Goal: Task Accomplishment & Management: Manage account settings

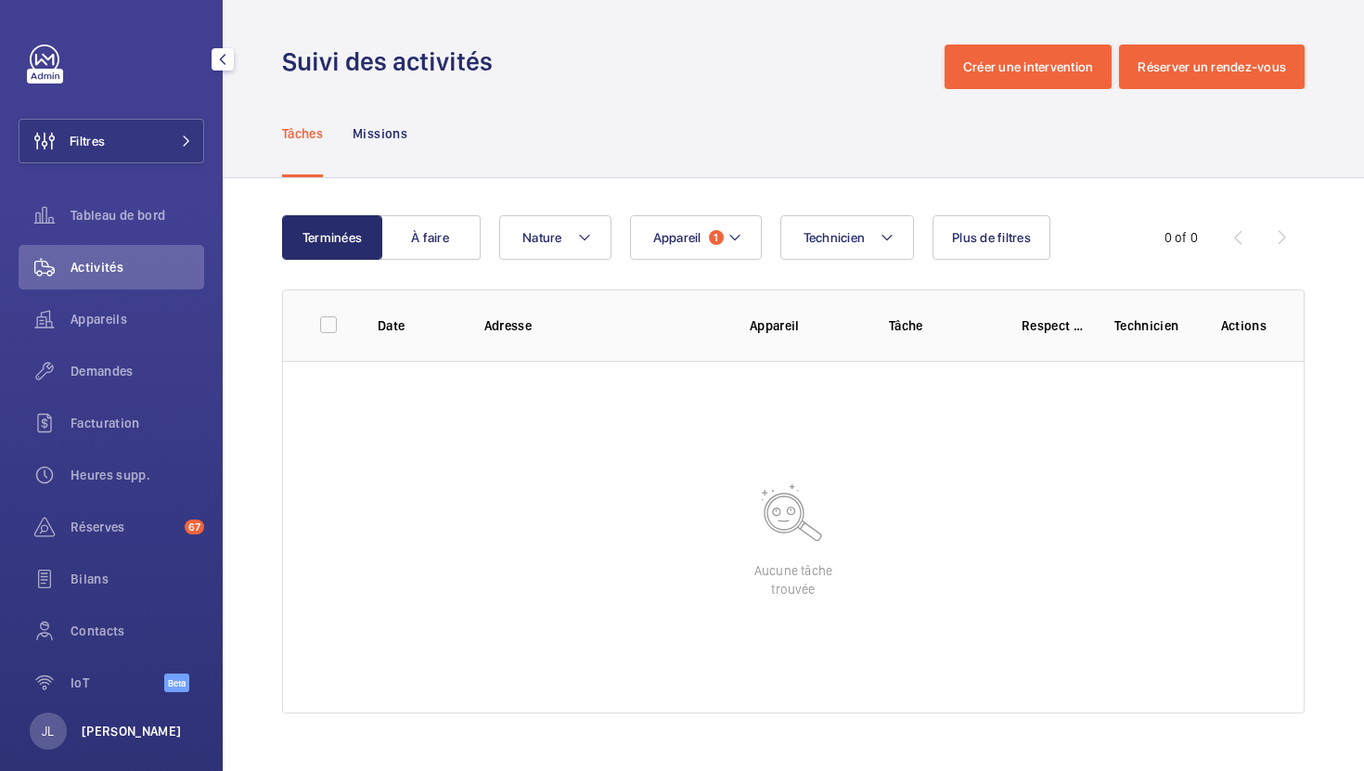
click at [106, 729] on p "[PERSON_NAME]" at bounding box center [132, 731] width 100 height 19
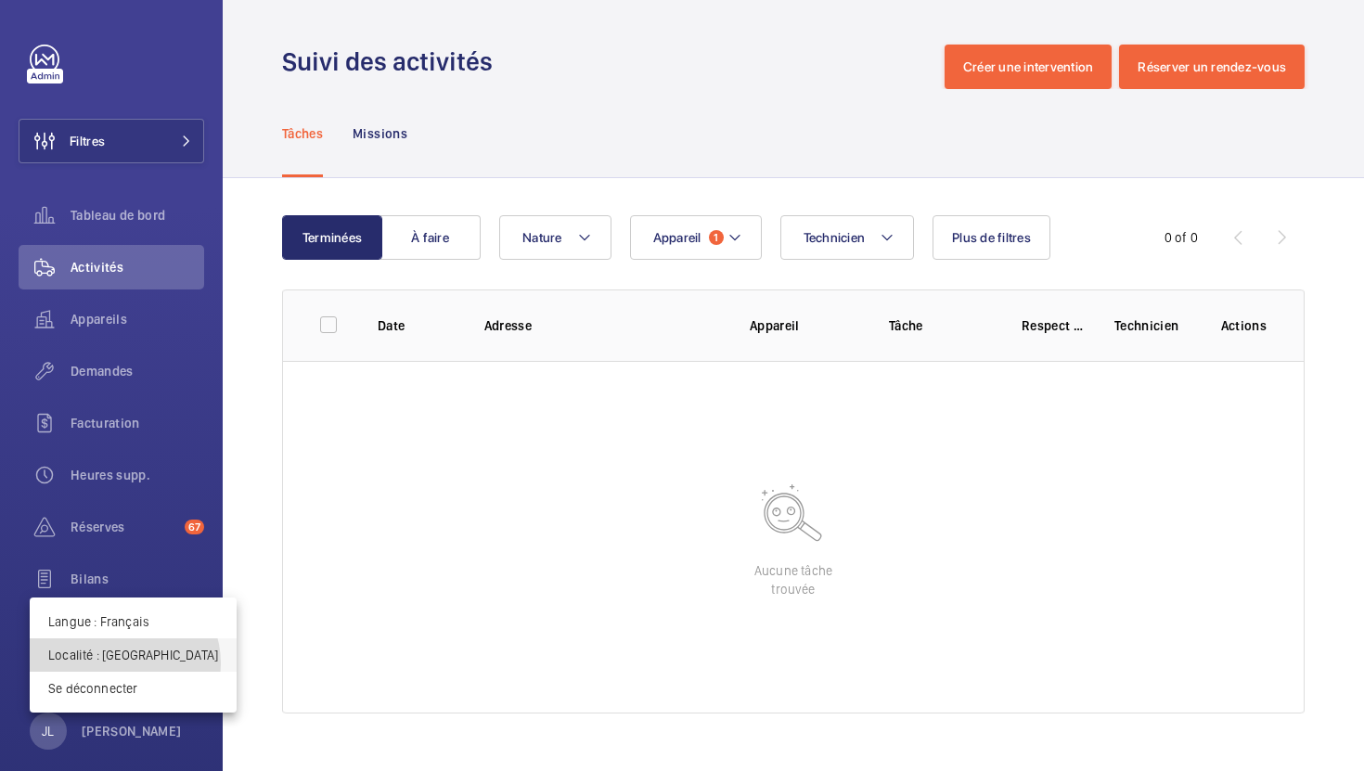
click at [123, 664] on p "Localité : France" at bounding box center [133, 655] width 170 height 19
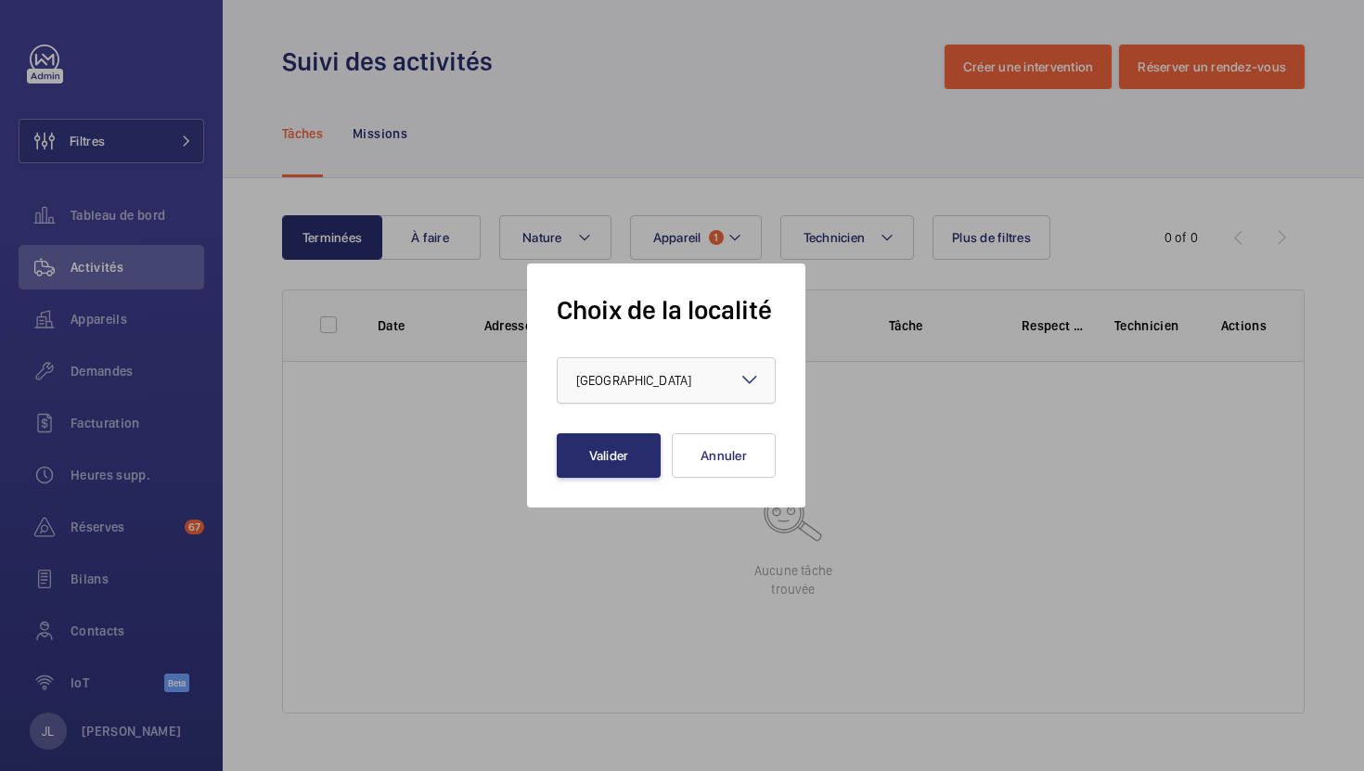
click at [638, 375] on div "× France" at bounding box center [656, 380] width 161 height 19
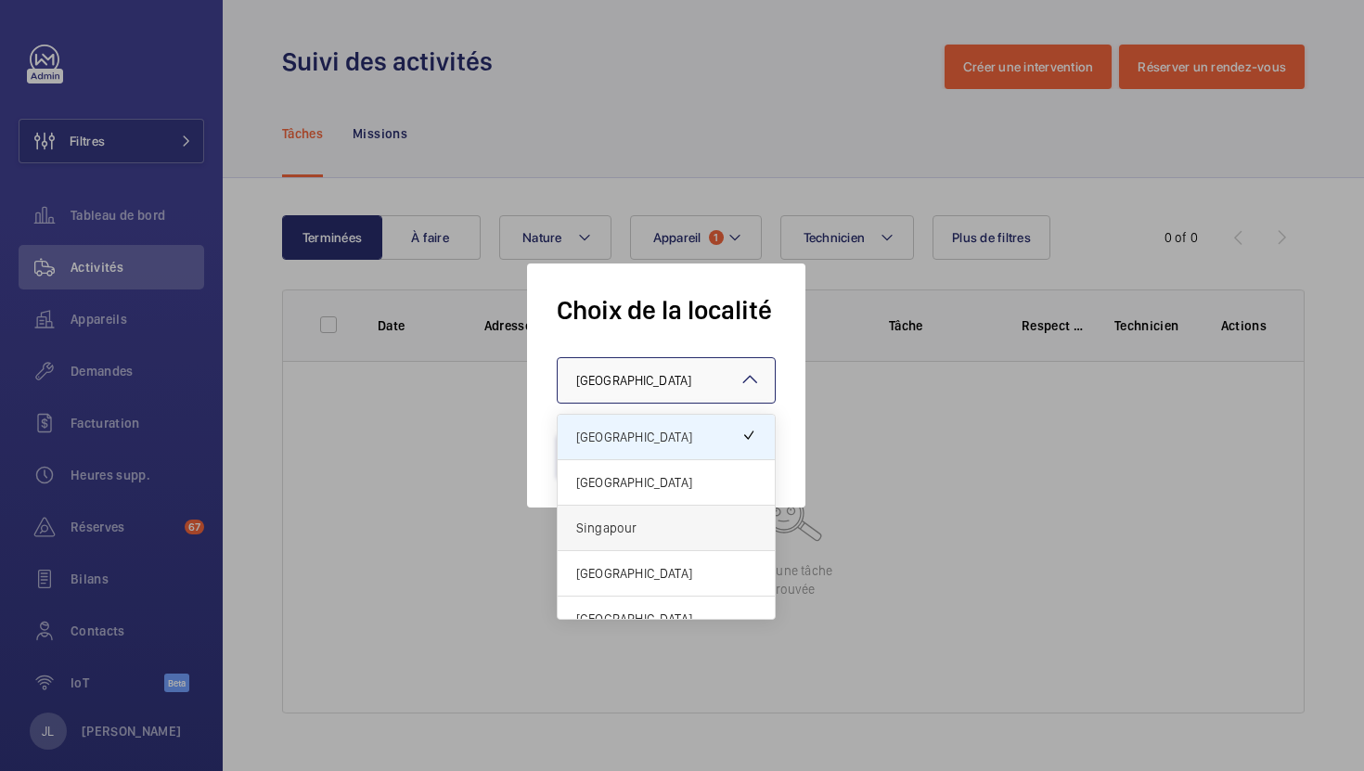
click at [609, 521] on span "Singapour" at bounding box center [666, 528] width 180 height 19
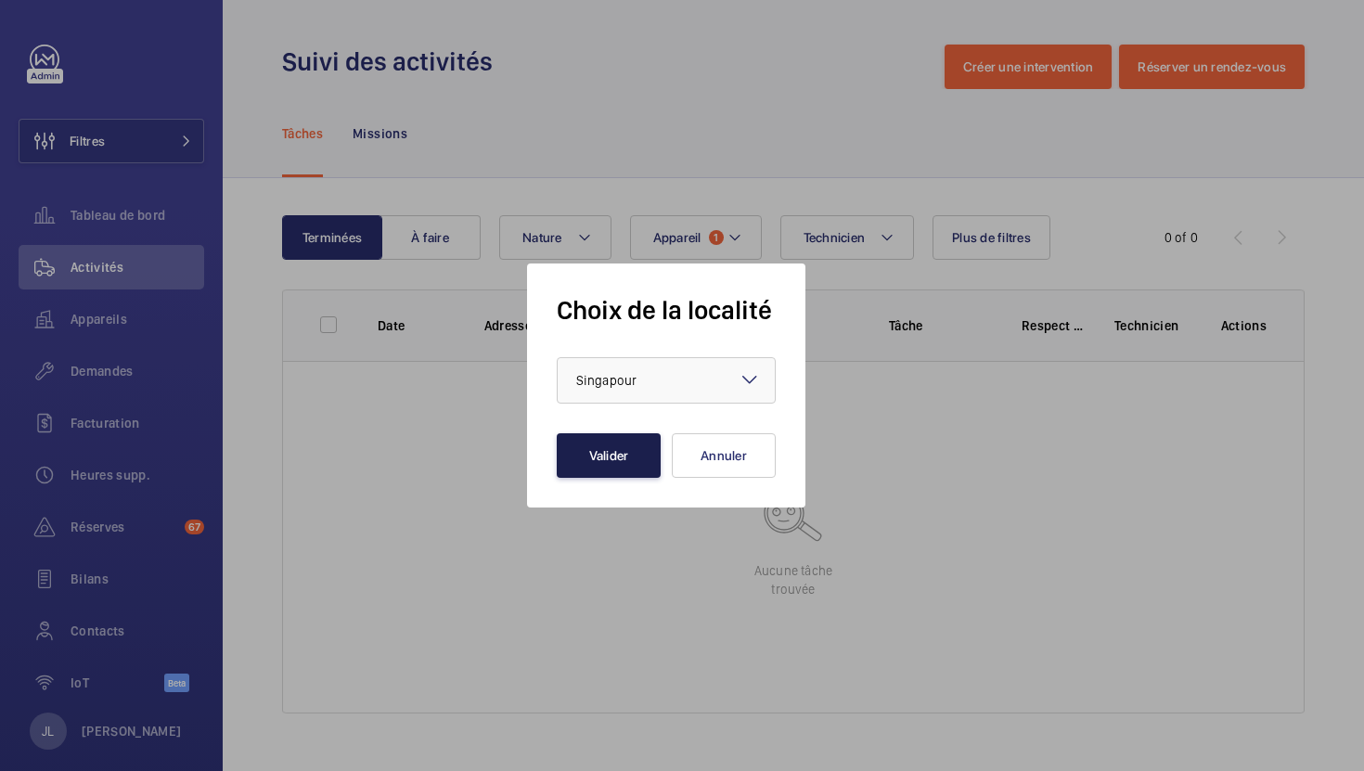
click at [619, 465] on button "Valider" at bounding box center [609, 455] width 104 height 45
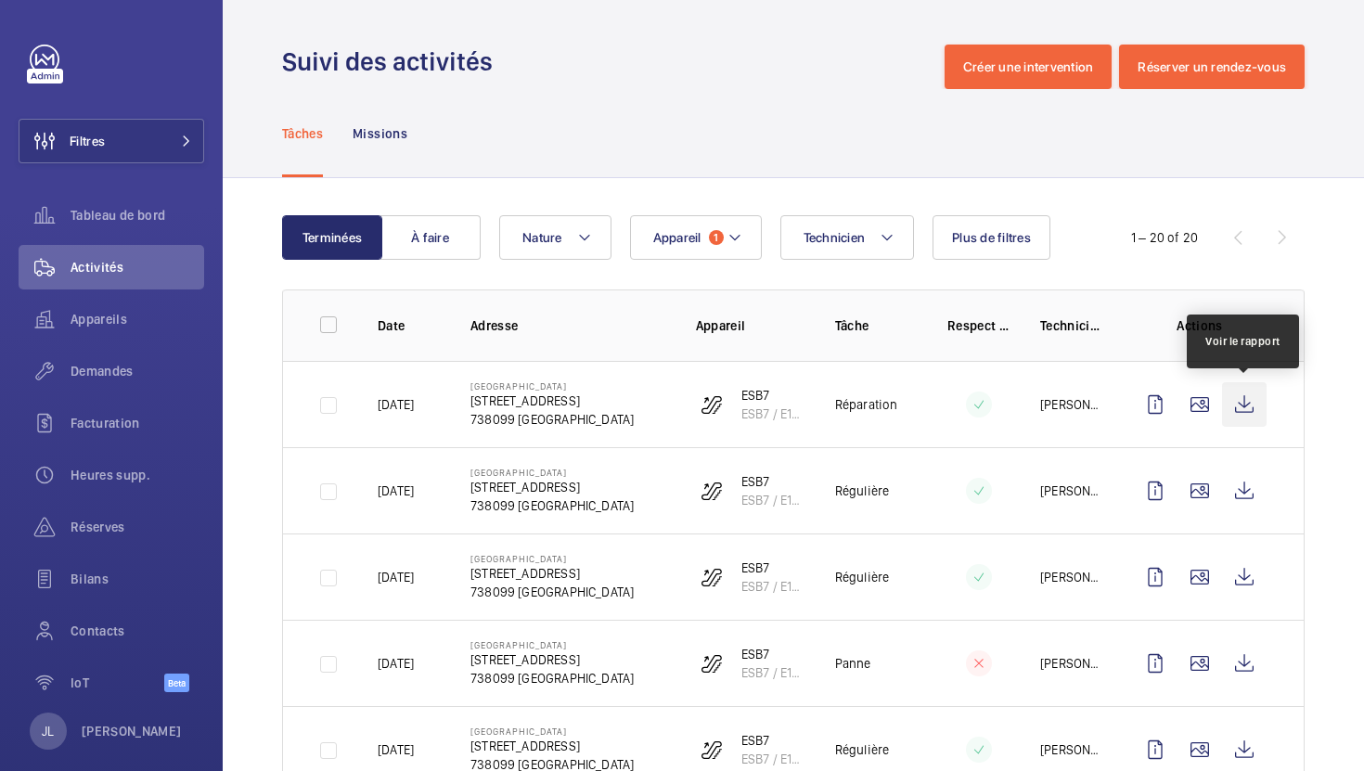
click at [1241, 402] on wm-front-icon-button at bounding box center [1244, 404] width 45 height 45
click at [1250, 407] on wm-front-icon-button at bounding box center [1244, 404] width 45 height 45
